Goal: Task Accomplishment & Management: Manage account settings

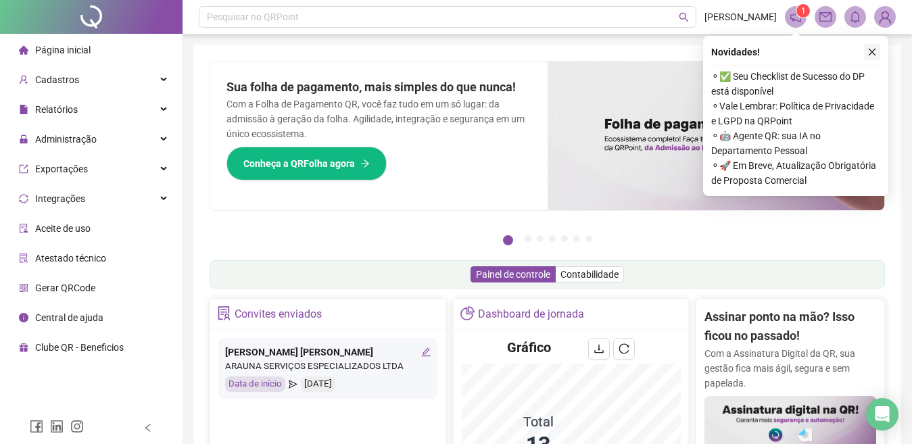
click at [871, 51] on icon "close" at bounding box center [871, 51] width 9 height 9
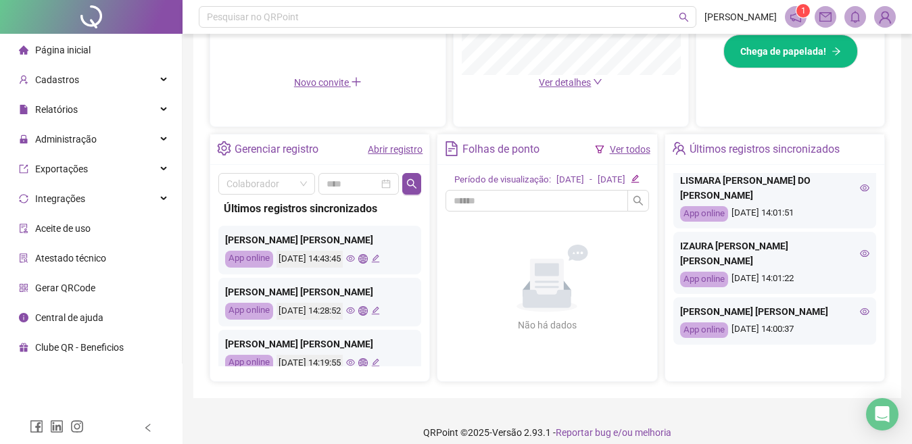
scroll to position [297, 0]
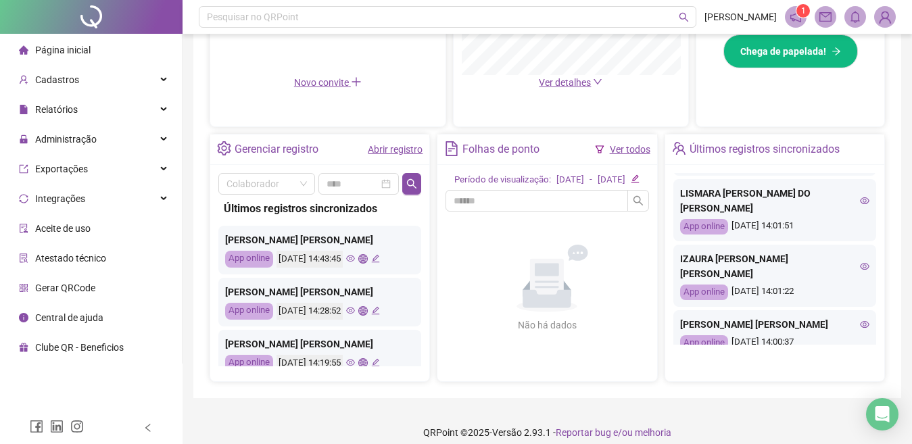
click at [860, 262] on icon "eye" at bounding box center [864, 266] width 9 height 9
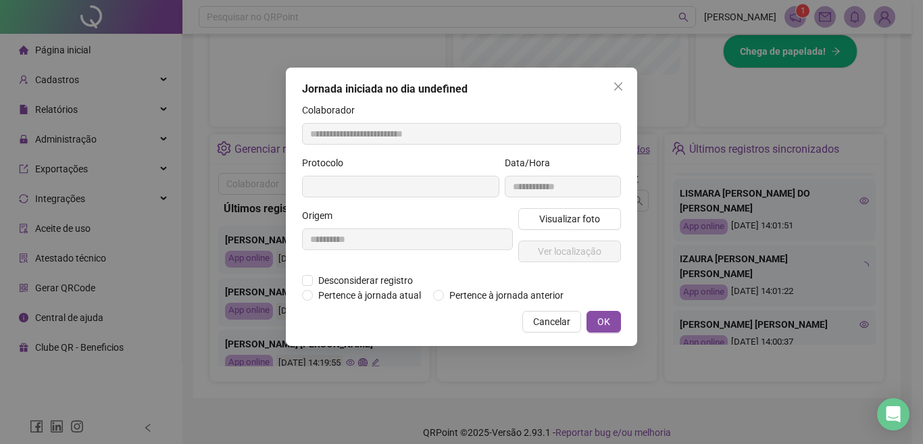
type input "**********"
click at [570, 221] on span "Visualizar foto" at bounding box center [569, 219] width 61 height 15
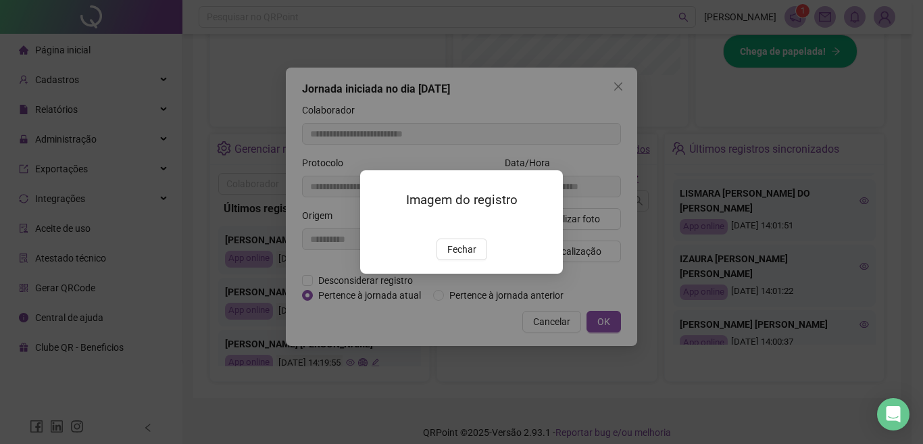
click at [376, 224] on img at bounding box center [376, 224] width 0 height 0
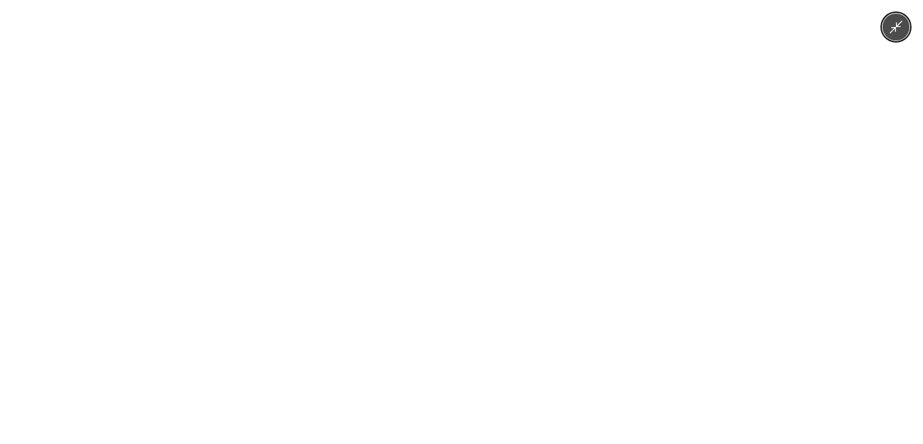
click at [552, 189] on img at bounding box center [461, 222] width 333 height 444
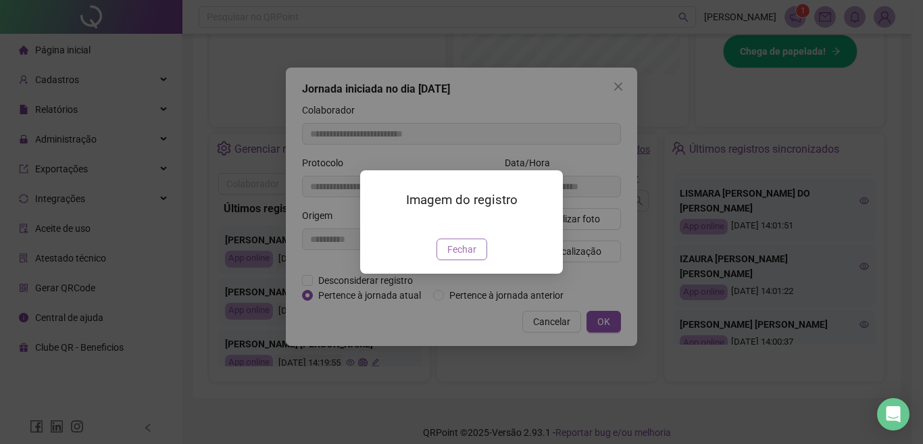
click at [464, 257] on span "Fechar" at bounding box center [461, 249] width 29 height 15
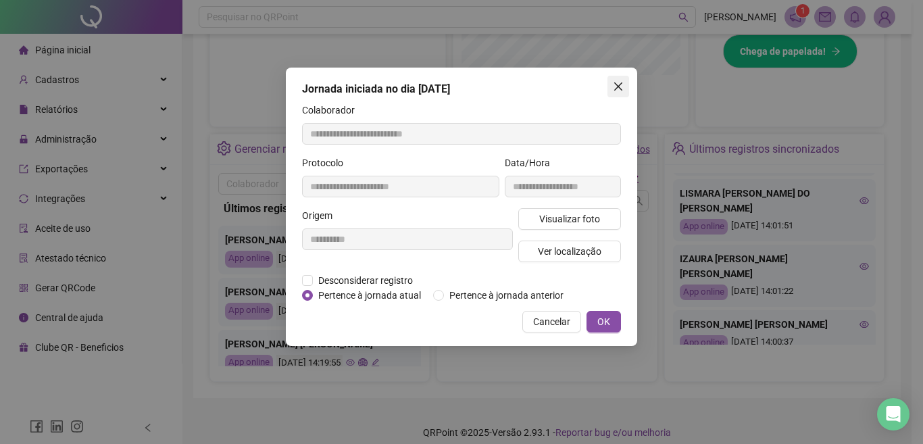
click at [614, 80] on button "Close" at bounding box center [619, 87] width 22 height 22
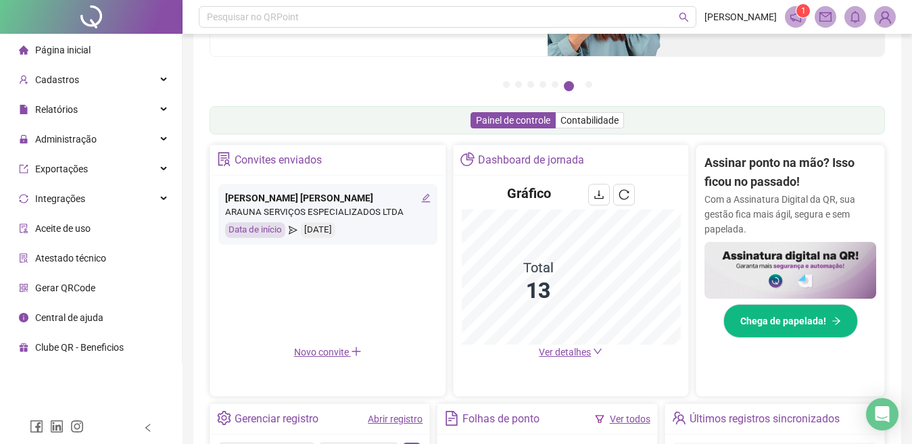
scroll to position [126, 0]
